Goal: Task Accomplishment & Management: Use online tool/utility

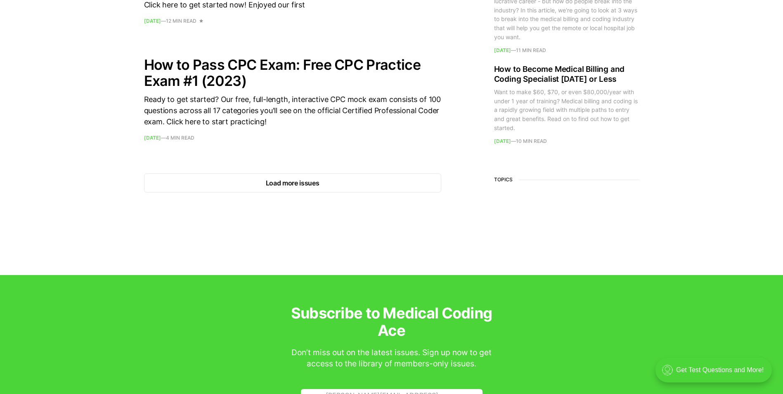
scroll to position [1239, 0]
click at [290, 181] on button "Load more issues" at bounding box center [292, 182] width 297 height 19
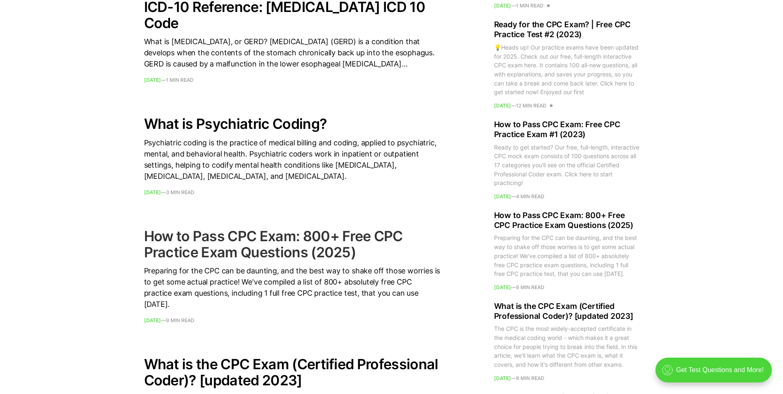
scroll to position [2023, 0]
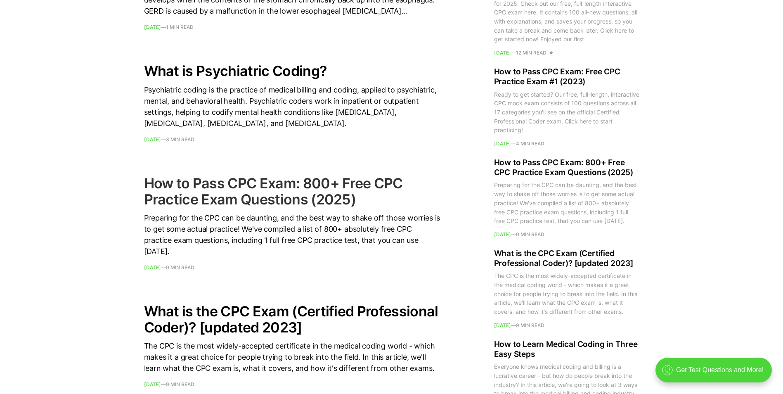
click at [161, 270] on time "[DATE]" at bounding box center [152, 267] width 17 height 6
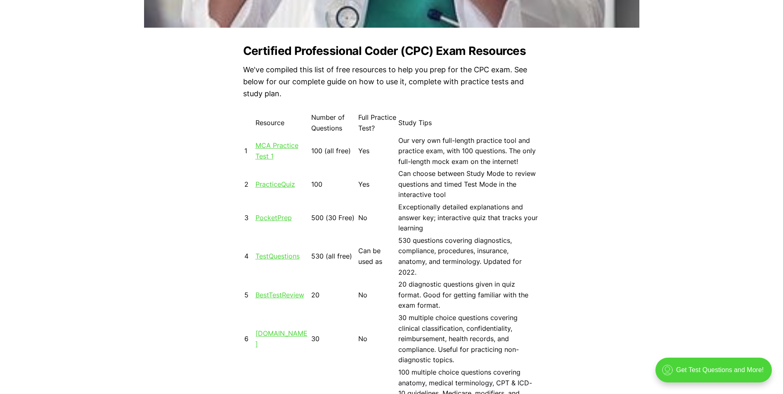
scroll to position [702, 0]
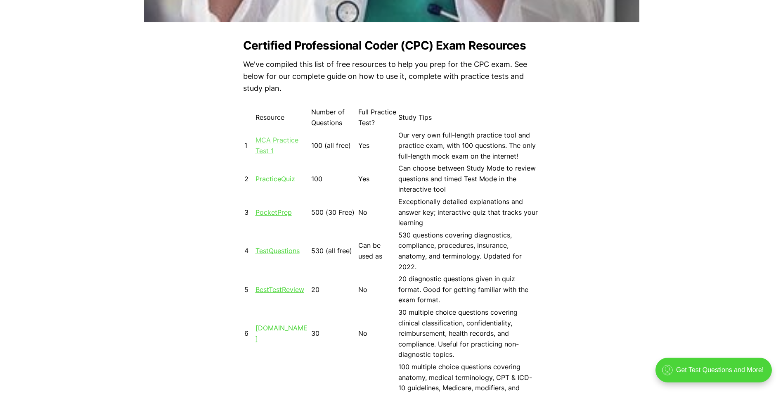
click at [273, 142] on link "MCA Practice Test 1" at bounding box center [277, 145] width 43 height 19
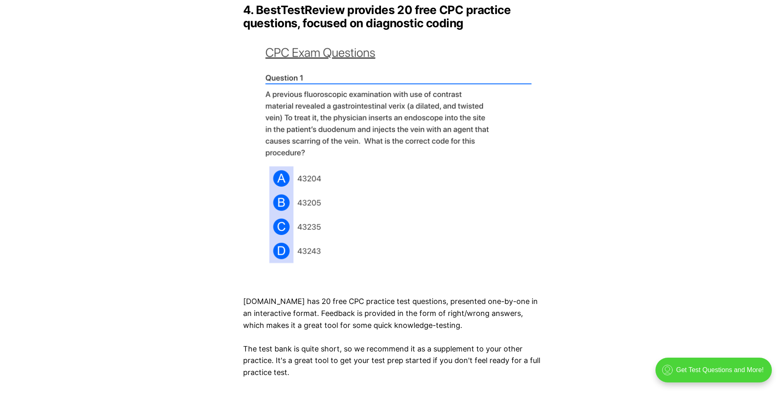
scroll to position [2312, 0]
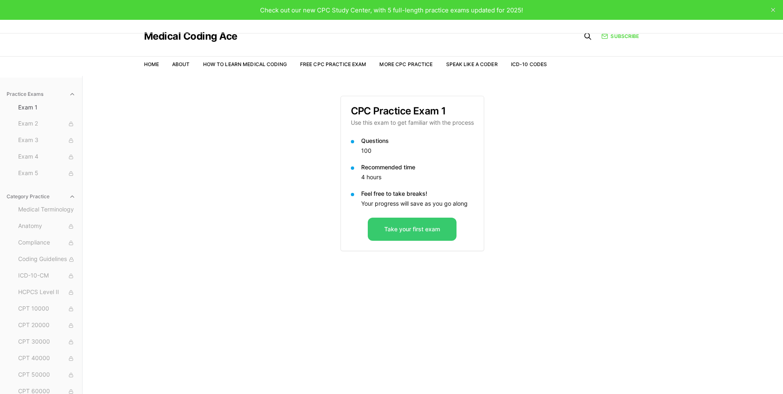
click at [398, 232] on button "Take your first exam" at bounding box center [412, 229] width 89 height 23
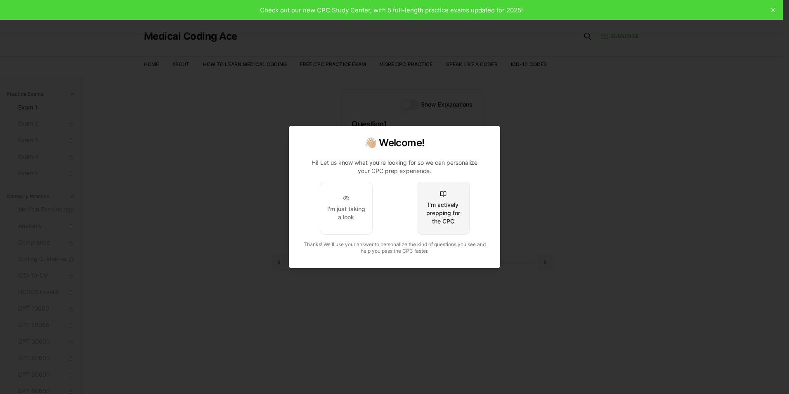
click at [439, 213] on div "I'm actively prepping for the CPC" at bounding box center [443, 213] width 39 height 25
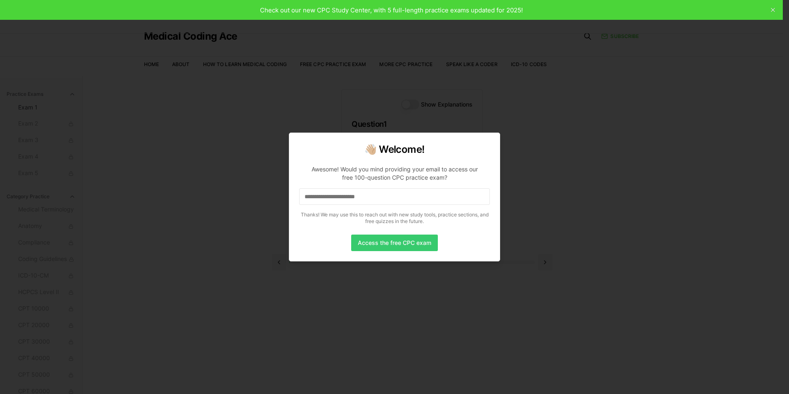
click at [404, 245] on button "Access the free CPC exam" at bounding box center [394, 243] width 87 height 17
